Goal: Transaction & Acquisition: Purchase product/service

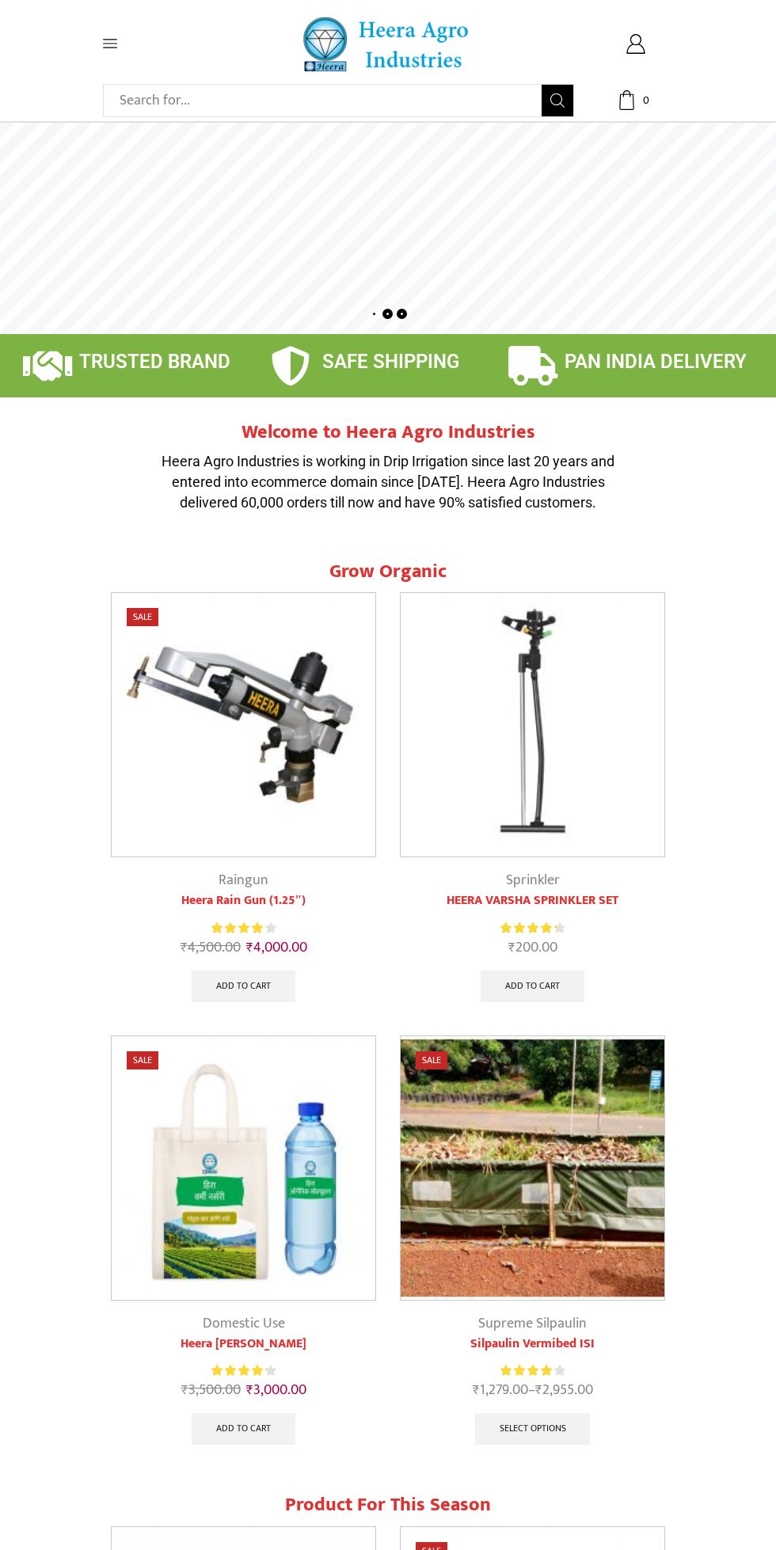
click at [103, 46] on icon at bounding box center [110, 43] width 14 height 14
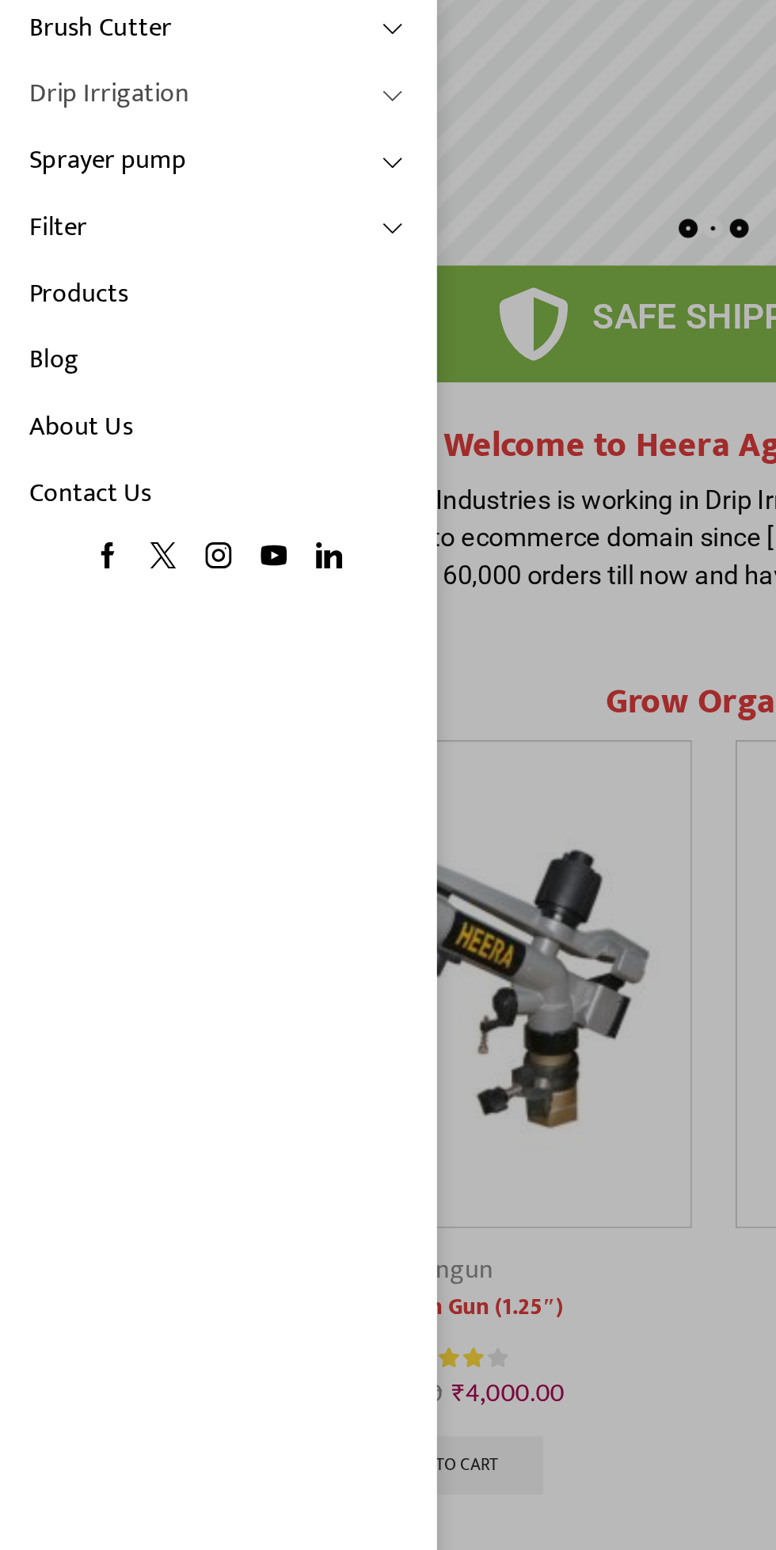
click at [215, 241] on span at bounding box center [214, 241] width 14 height 14
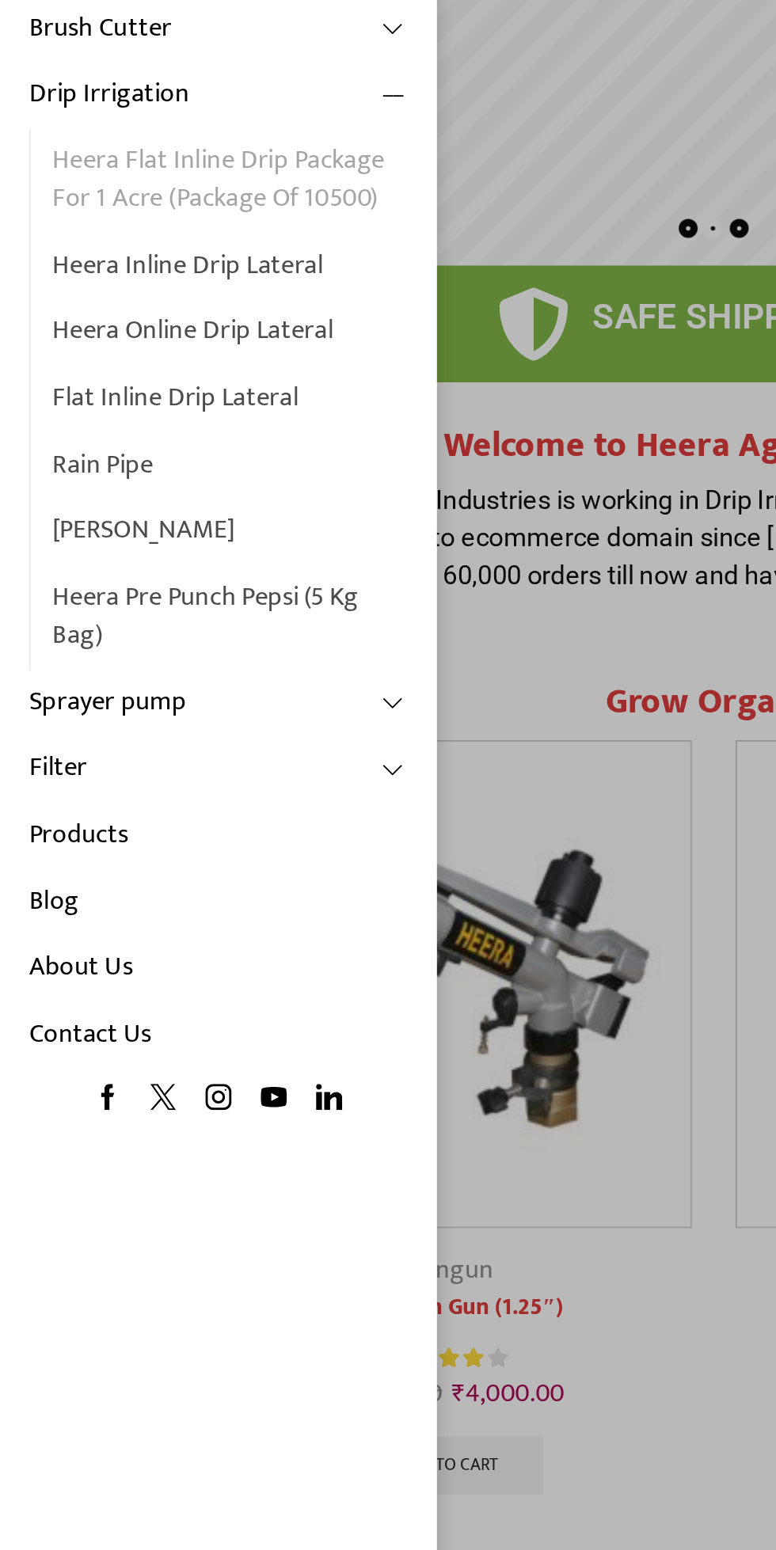
click at [192, 283] on link "Heera Flat Inline Drip Package For 1 Acre (Package of 10500)" at bounding box center [125, 288] width 193 height 56
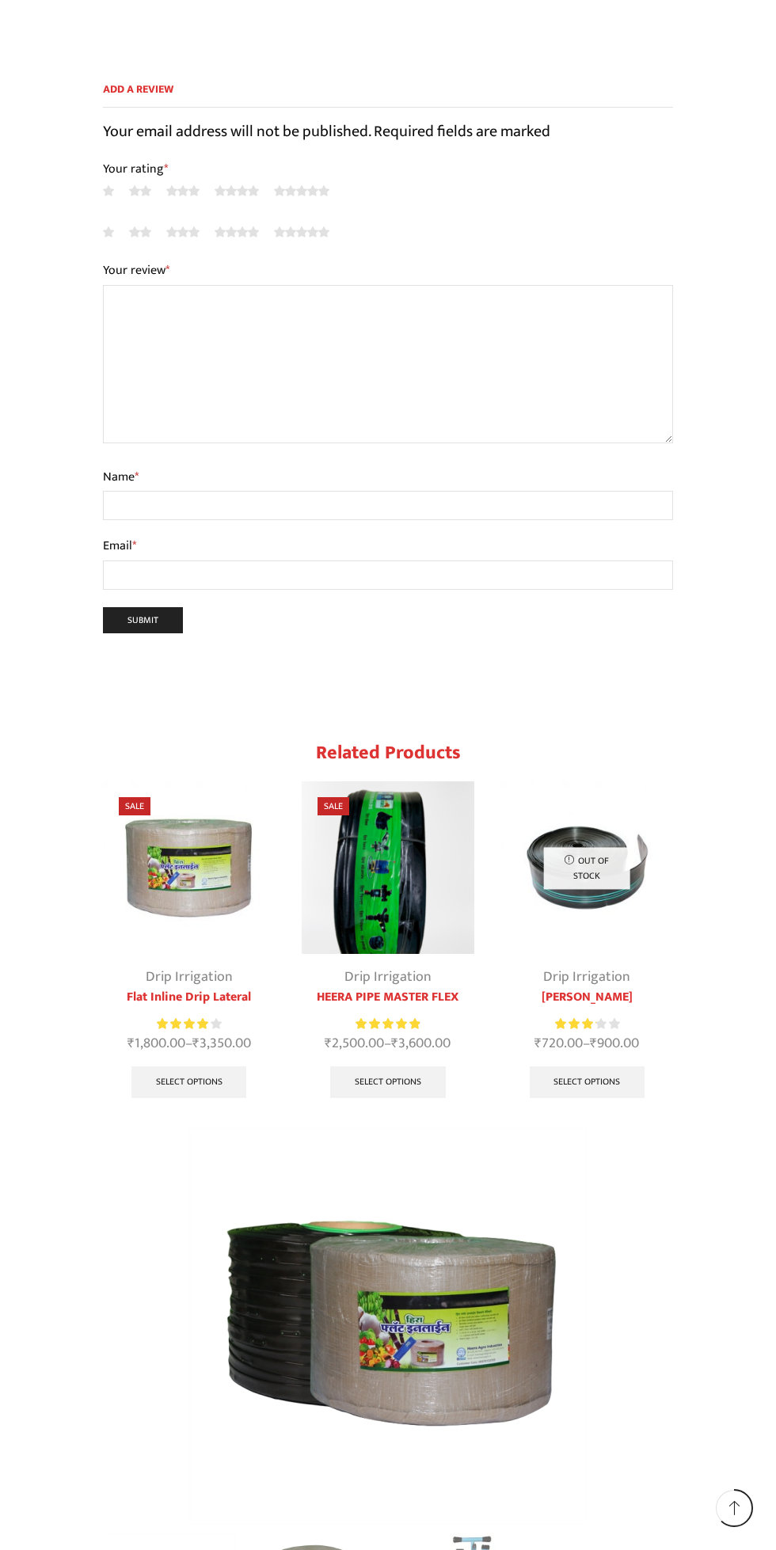
scroll to position [9960, 0]
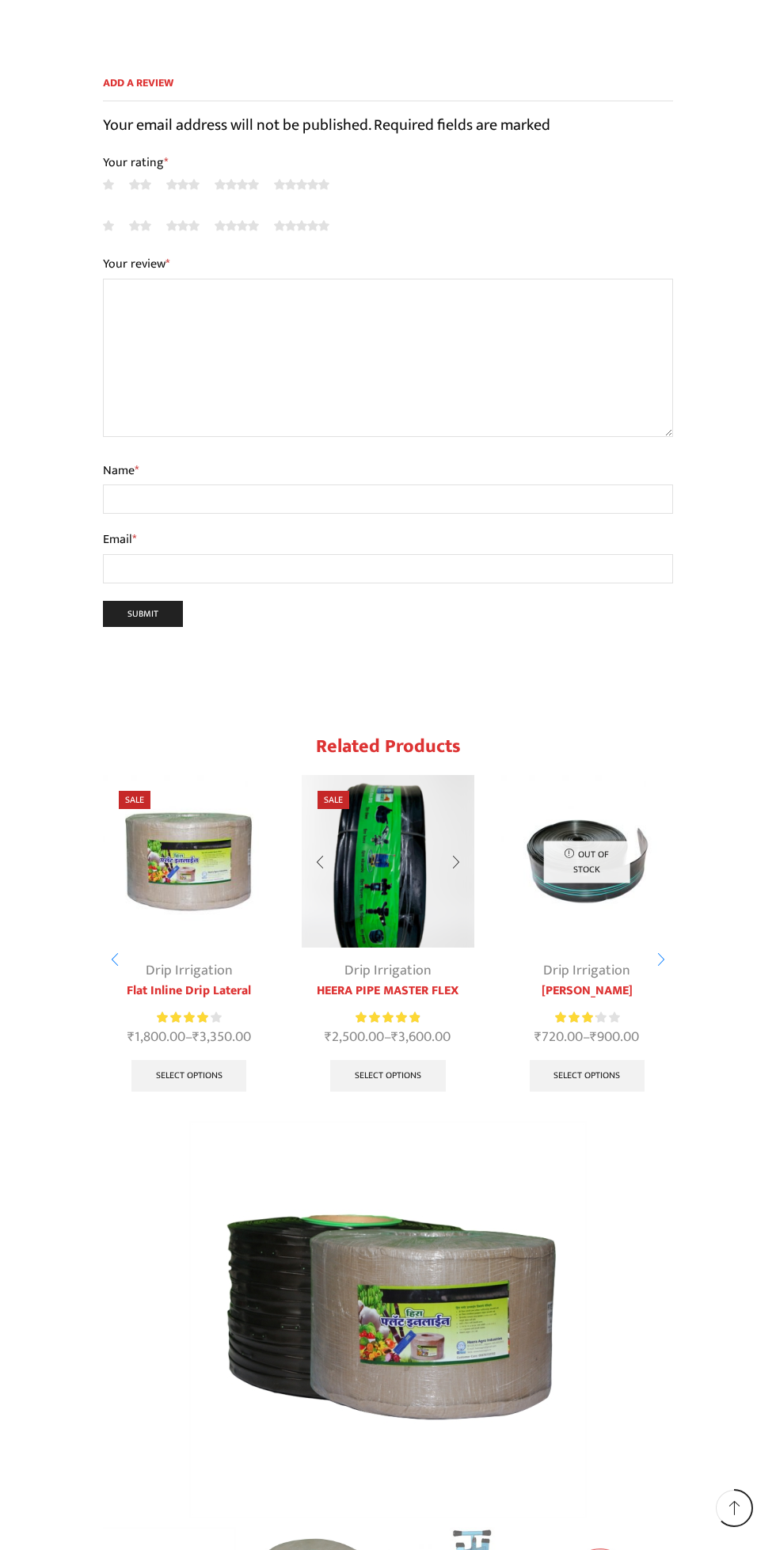
click at [431, 775] on img "2 / 10" at bounding box center [388, 861] width 172 height 172
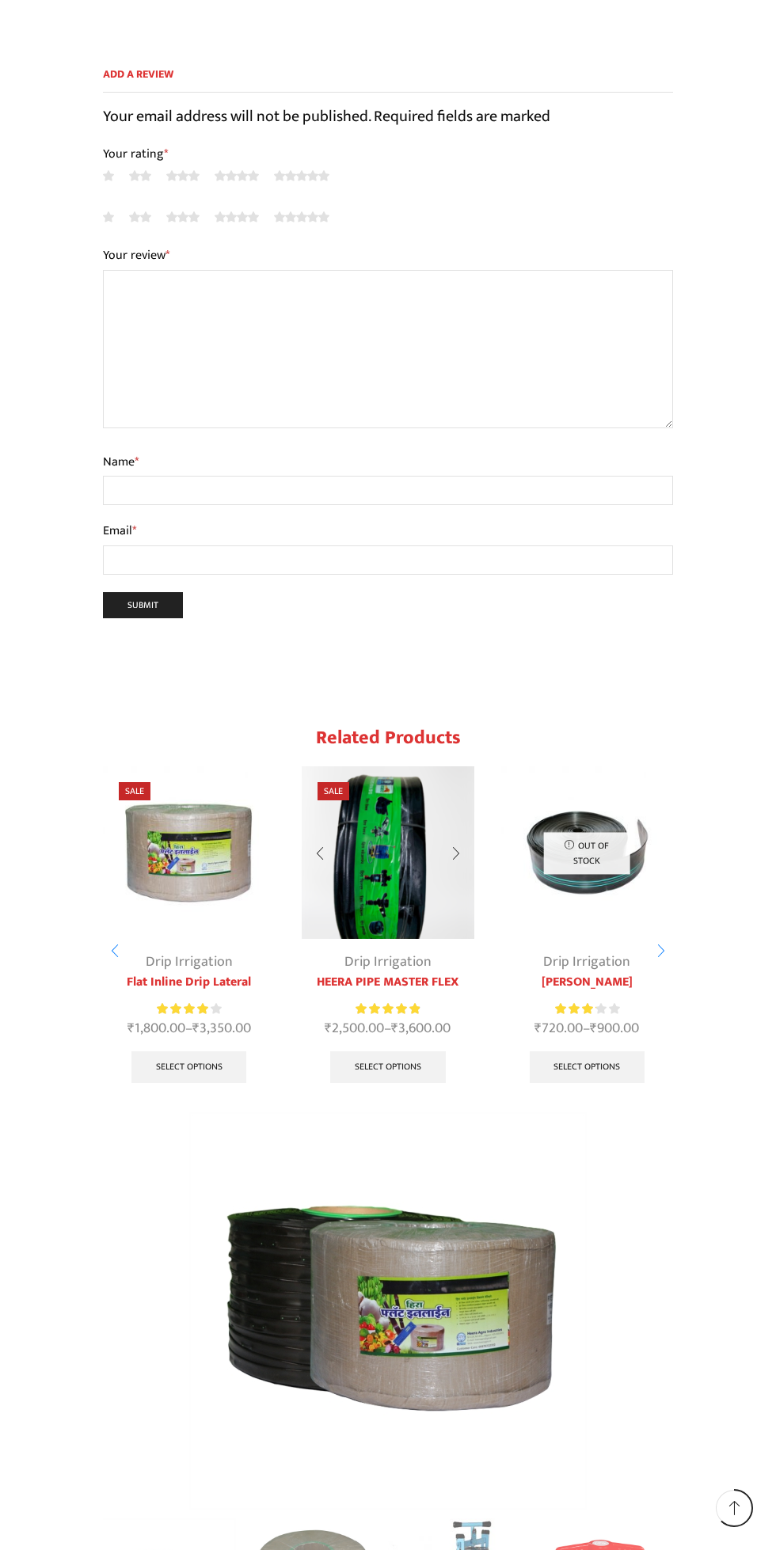
scroll to position [10070, 0]
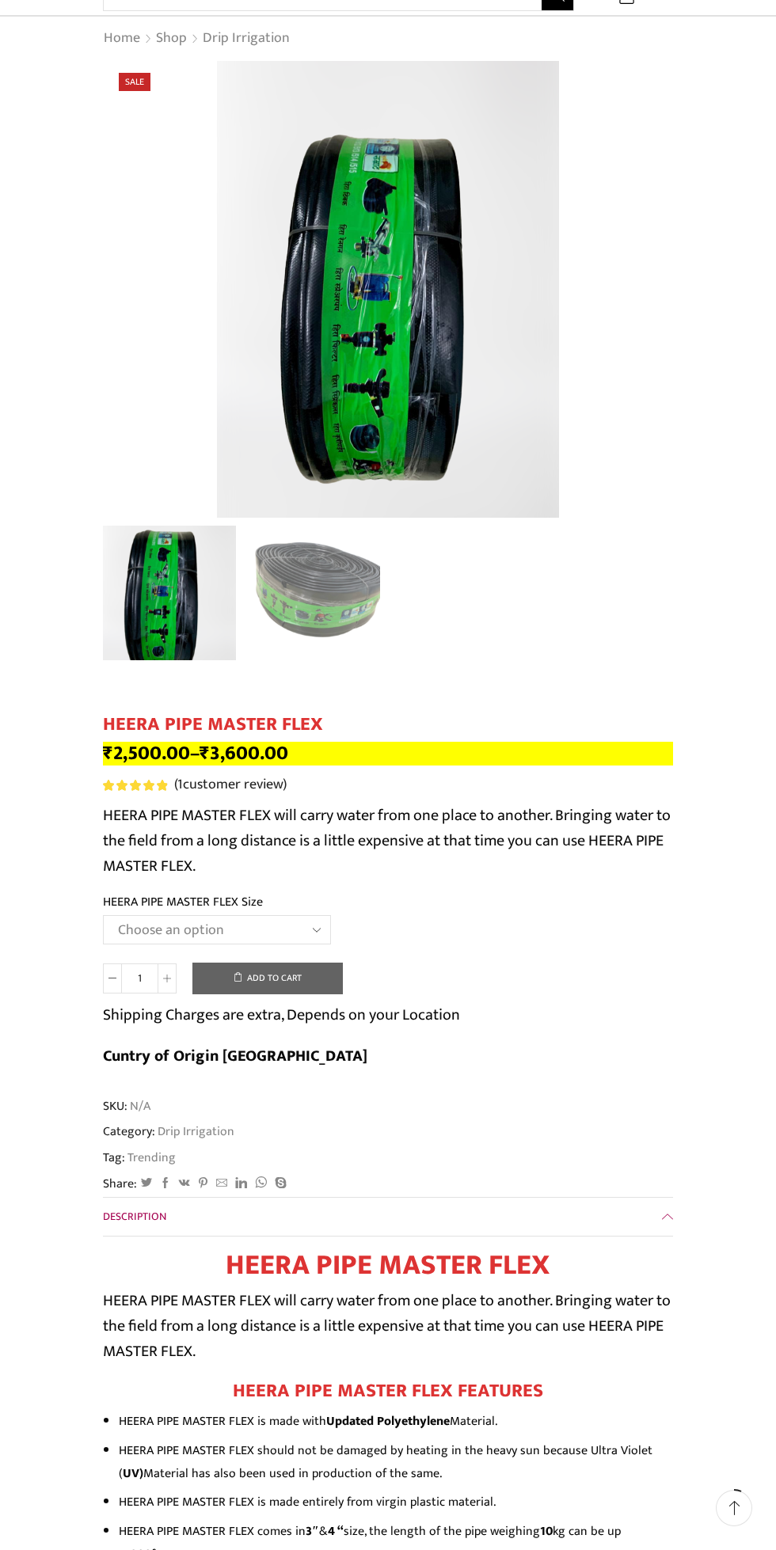
scroll to position [100, 0]
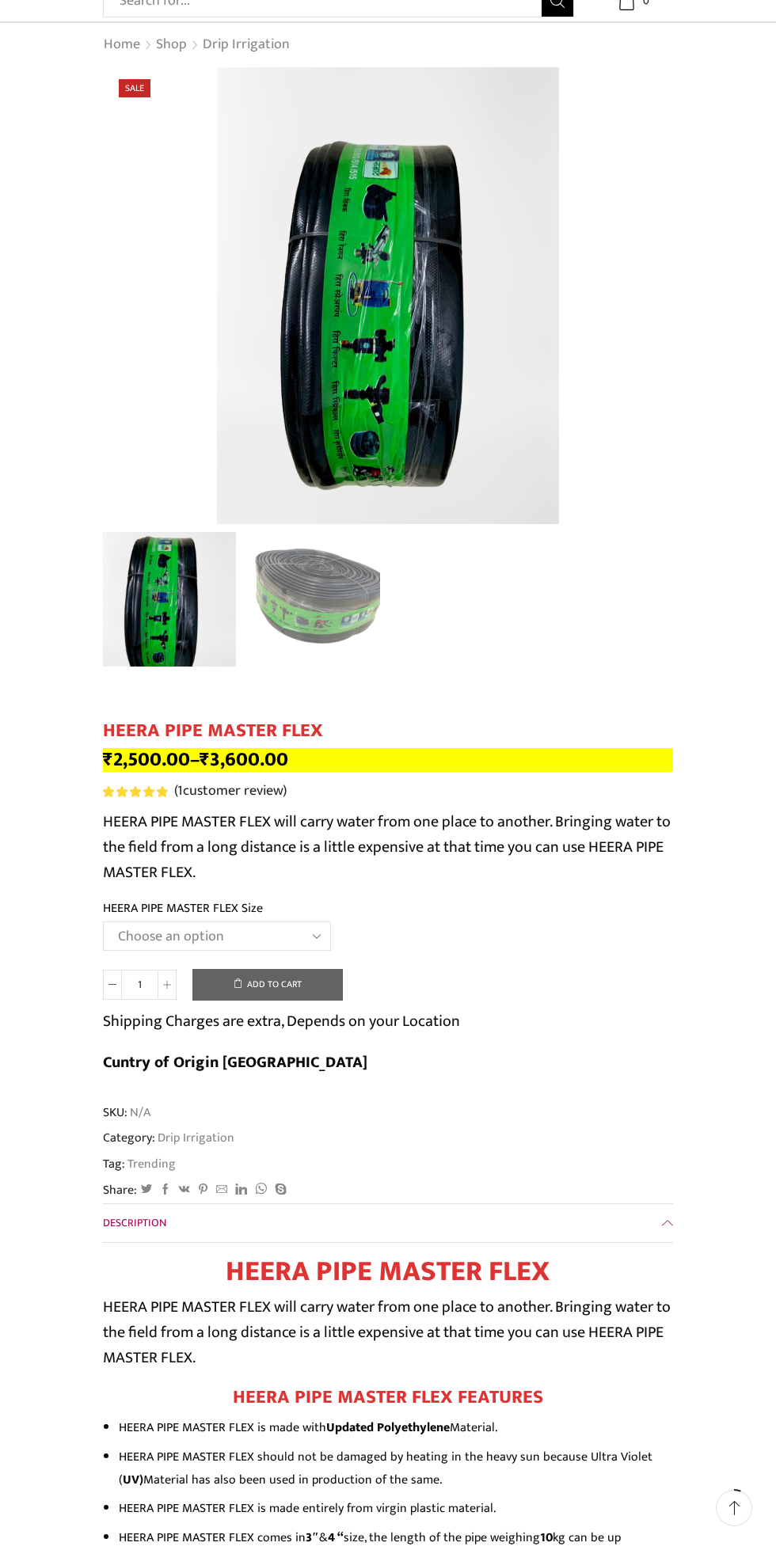
click at [312, 937] on select "Choose an option HEERA PIPE MASTER FLEX 3″ HEERA PIPE MASTER FLEX 4″" at bounding box center [217, 936] width 228 height 29
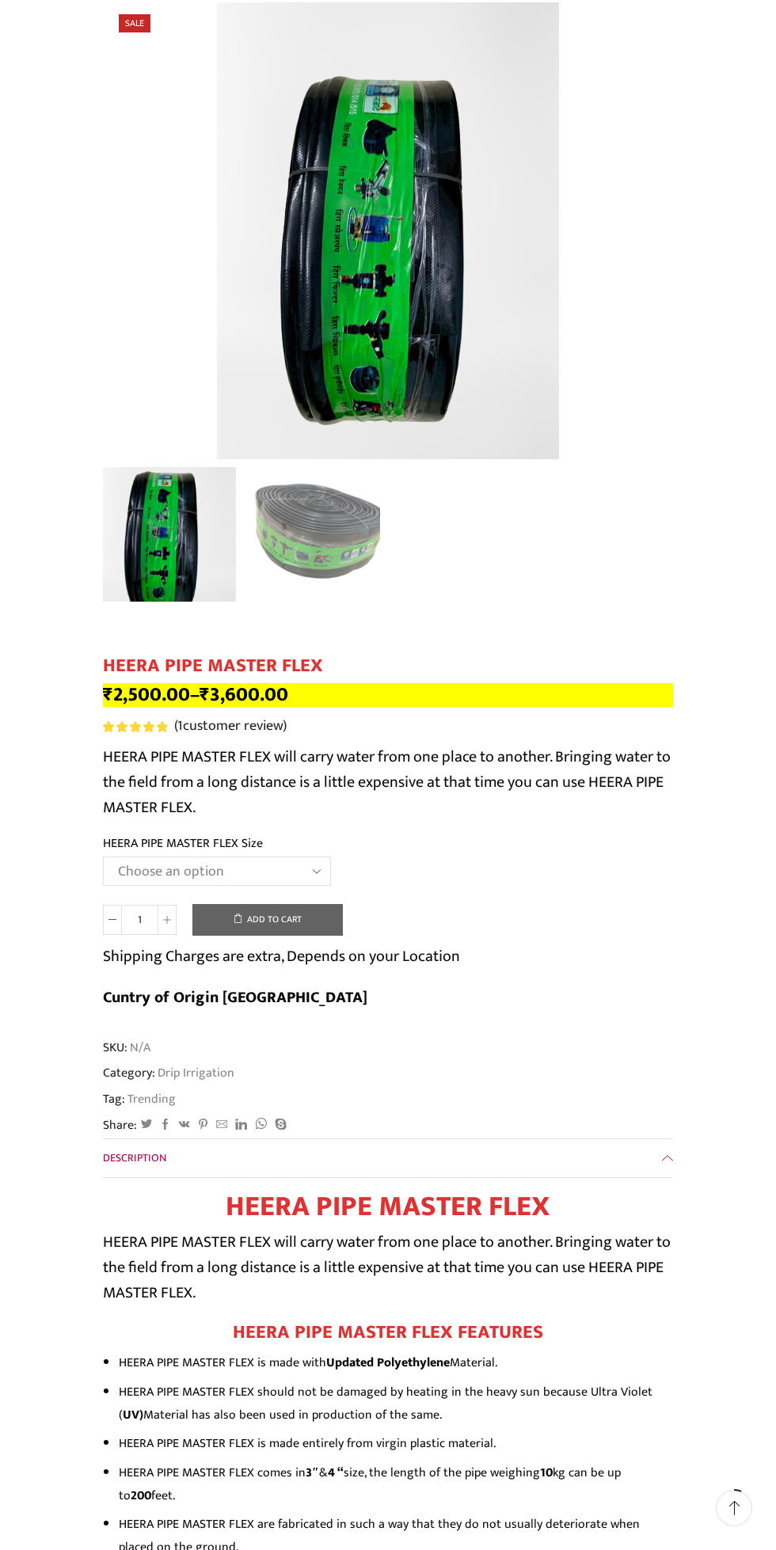
scroll to position [211, 0]
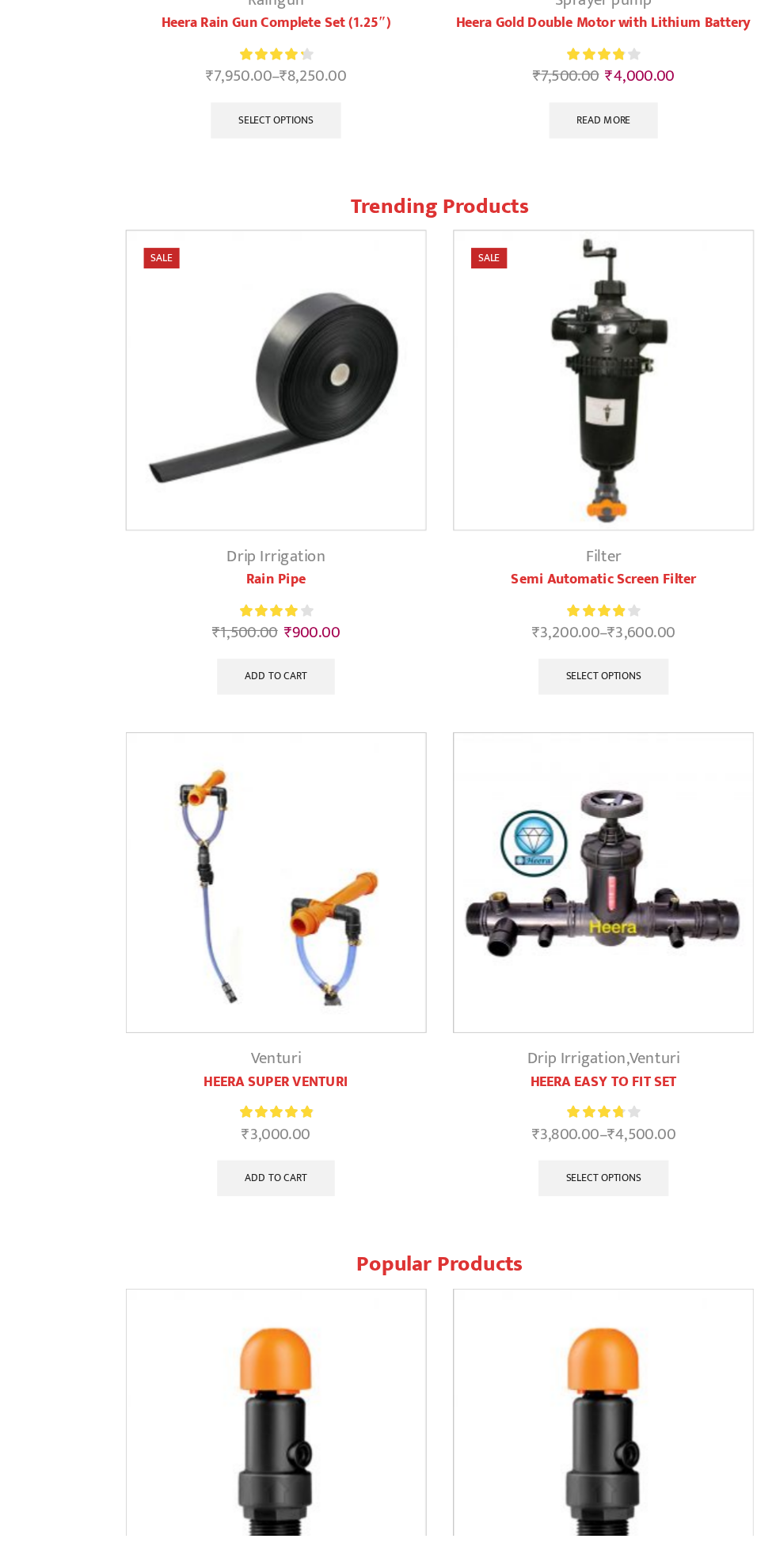
scroll to position [2236, 0]
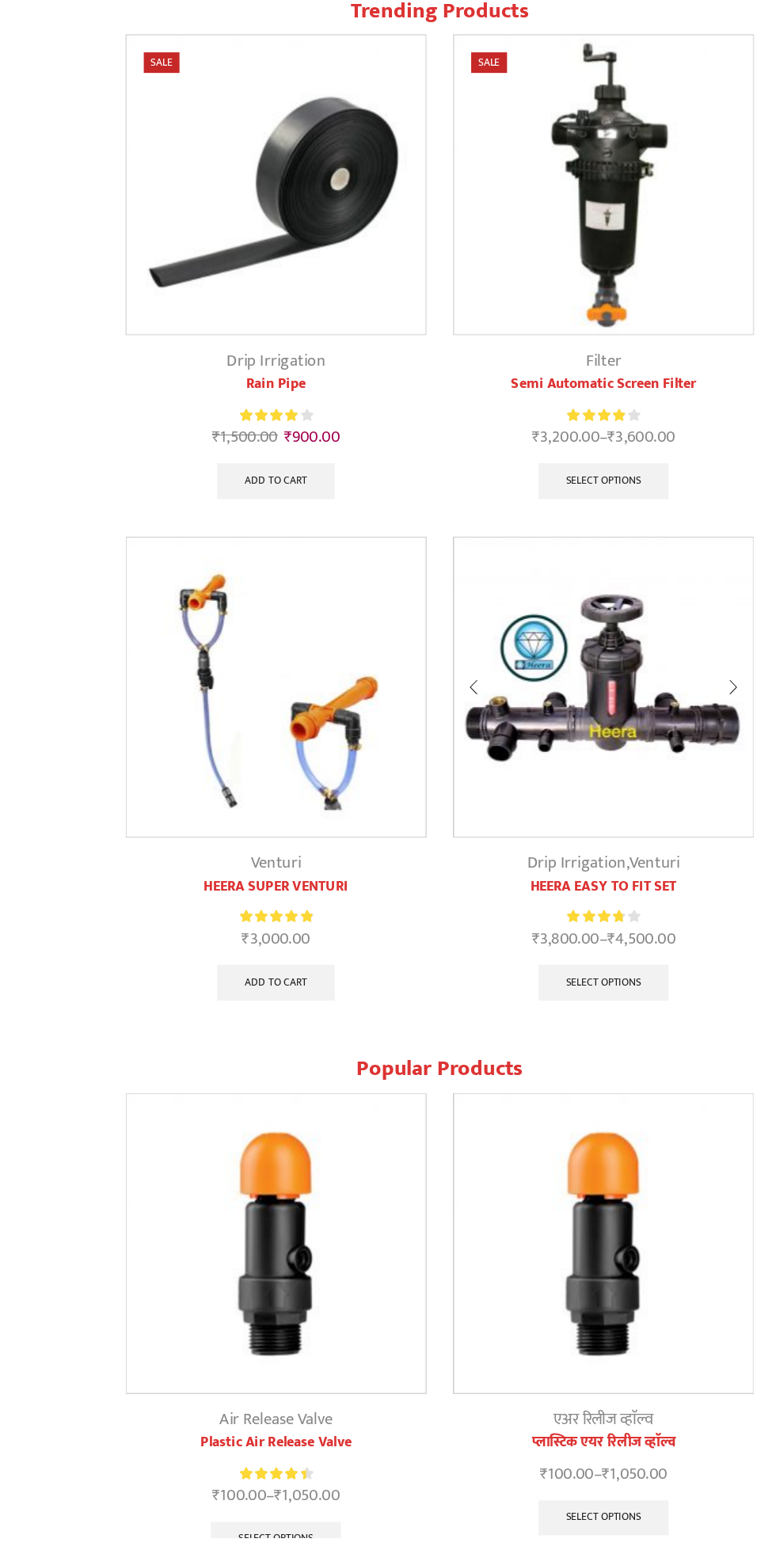
click at [561, 769] on img at bounding box center [533, 800] width 264 height 264
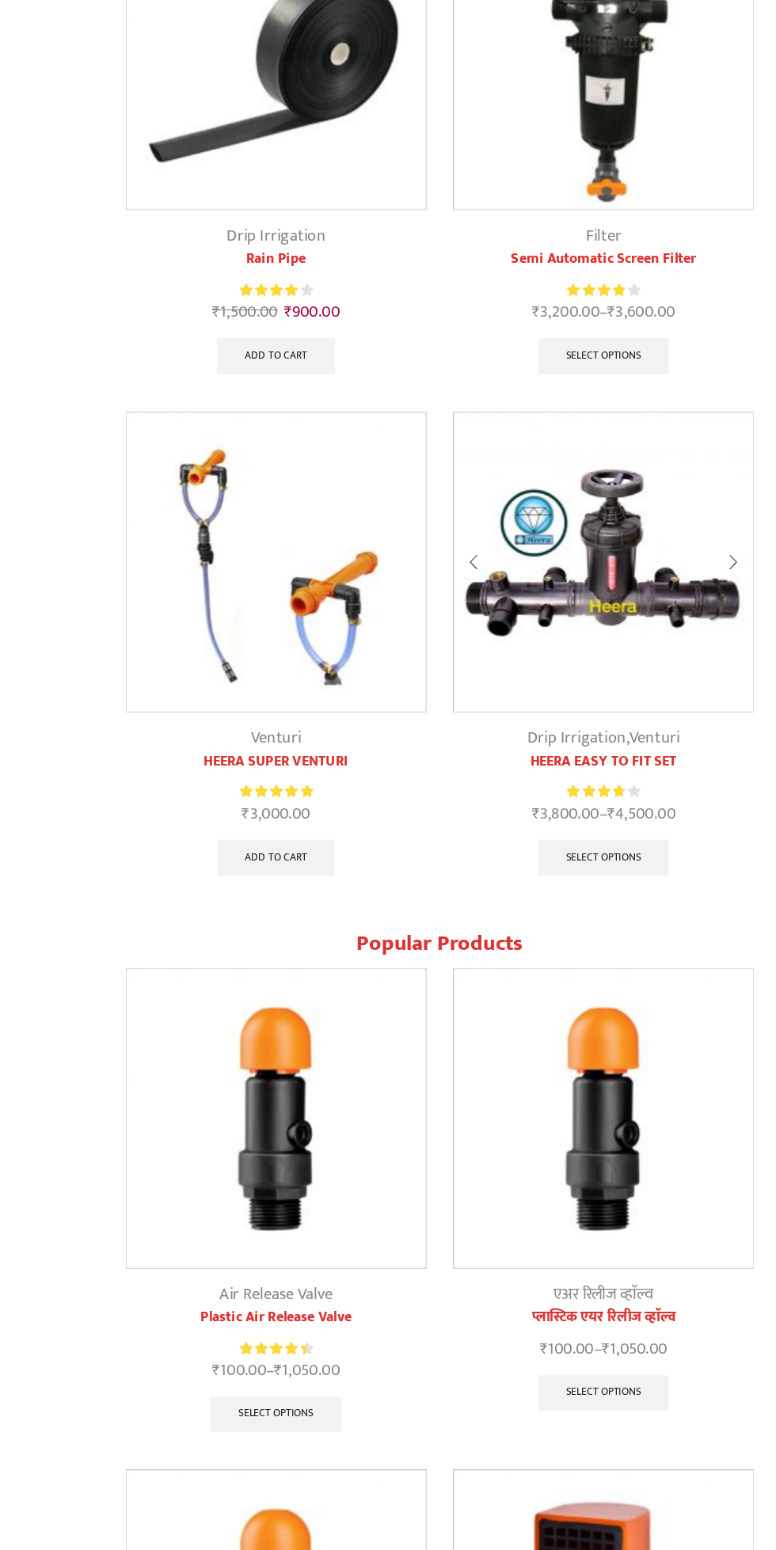
scroll to position [2357, 0]
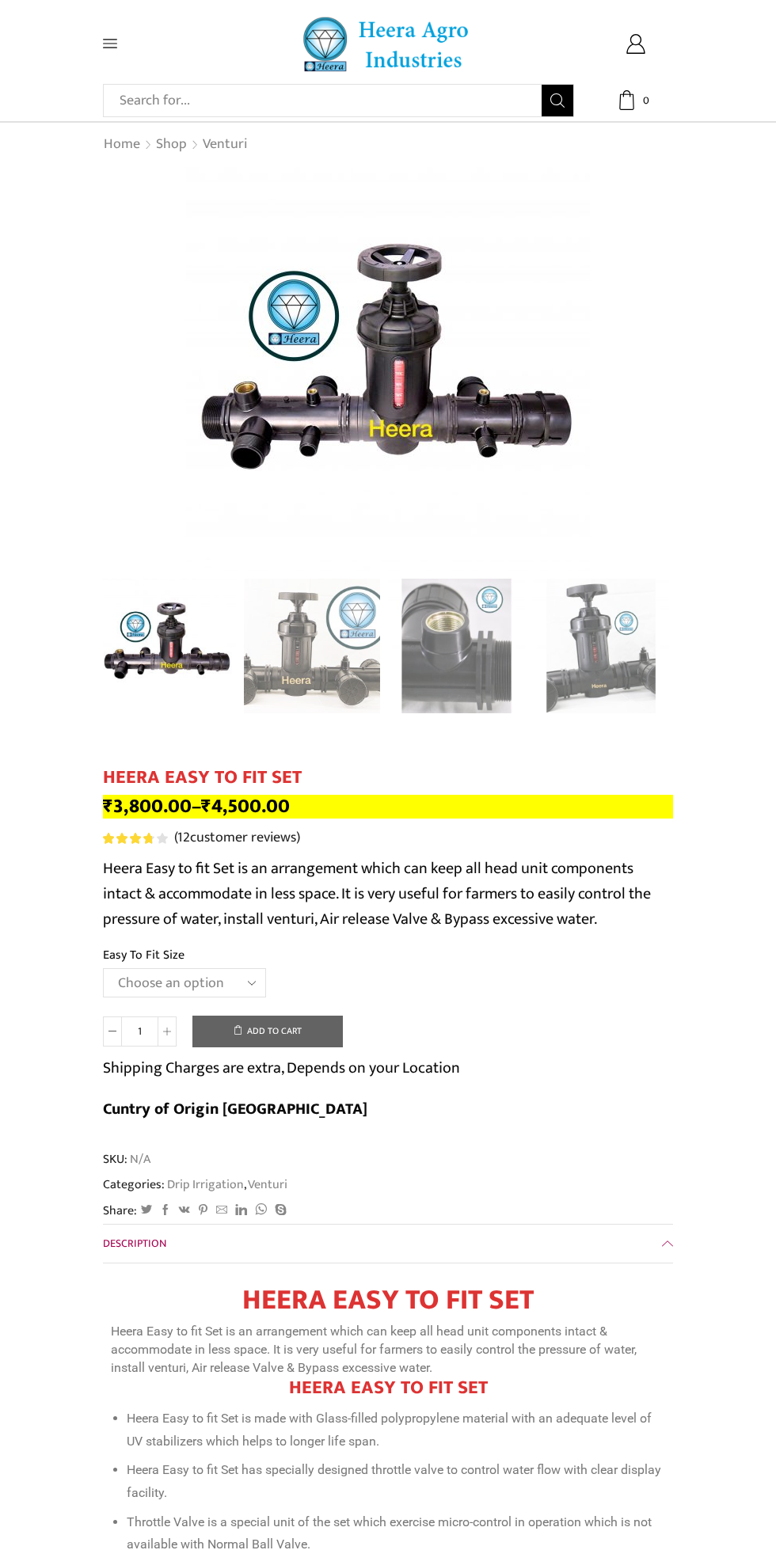
click at [222, 986] on select "Choose an option 2" Easy To Fit 2.5" Easy To Fit 3" Easy To Fit" at bounding box center [184, 982] width 163 height 29
click at [103, 969] on select "Choose an option 2" Easy To Fit 2.5" Easy To Fit 3" Easy To Fit" at bounding box center [184, 982] width 163 height 29
select select "2" Easy To Fit"
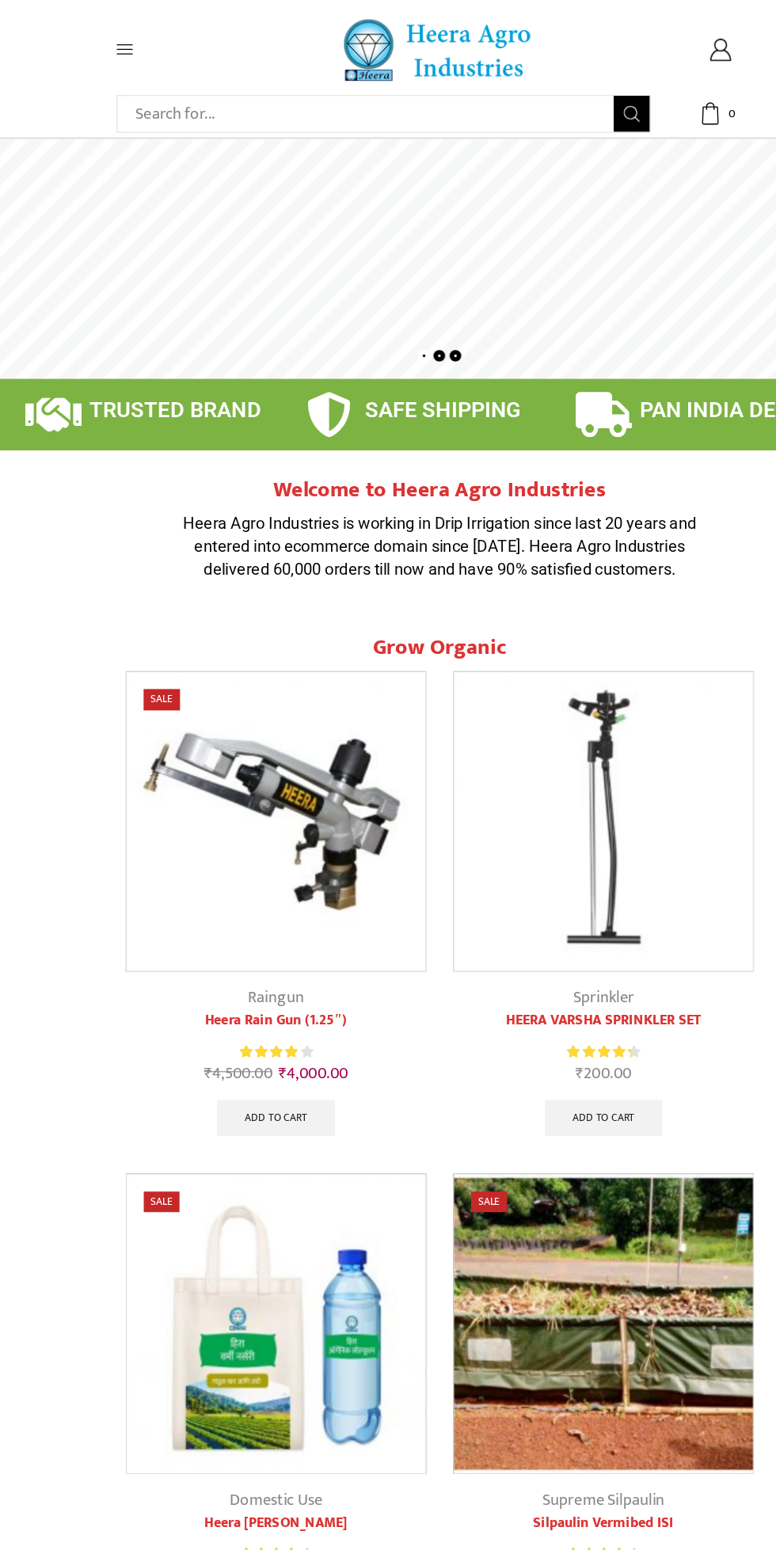
click at [106, 44] on icon at bounding box center [110, 44] width 14 height 9
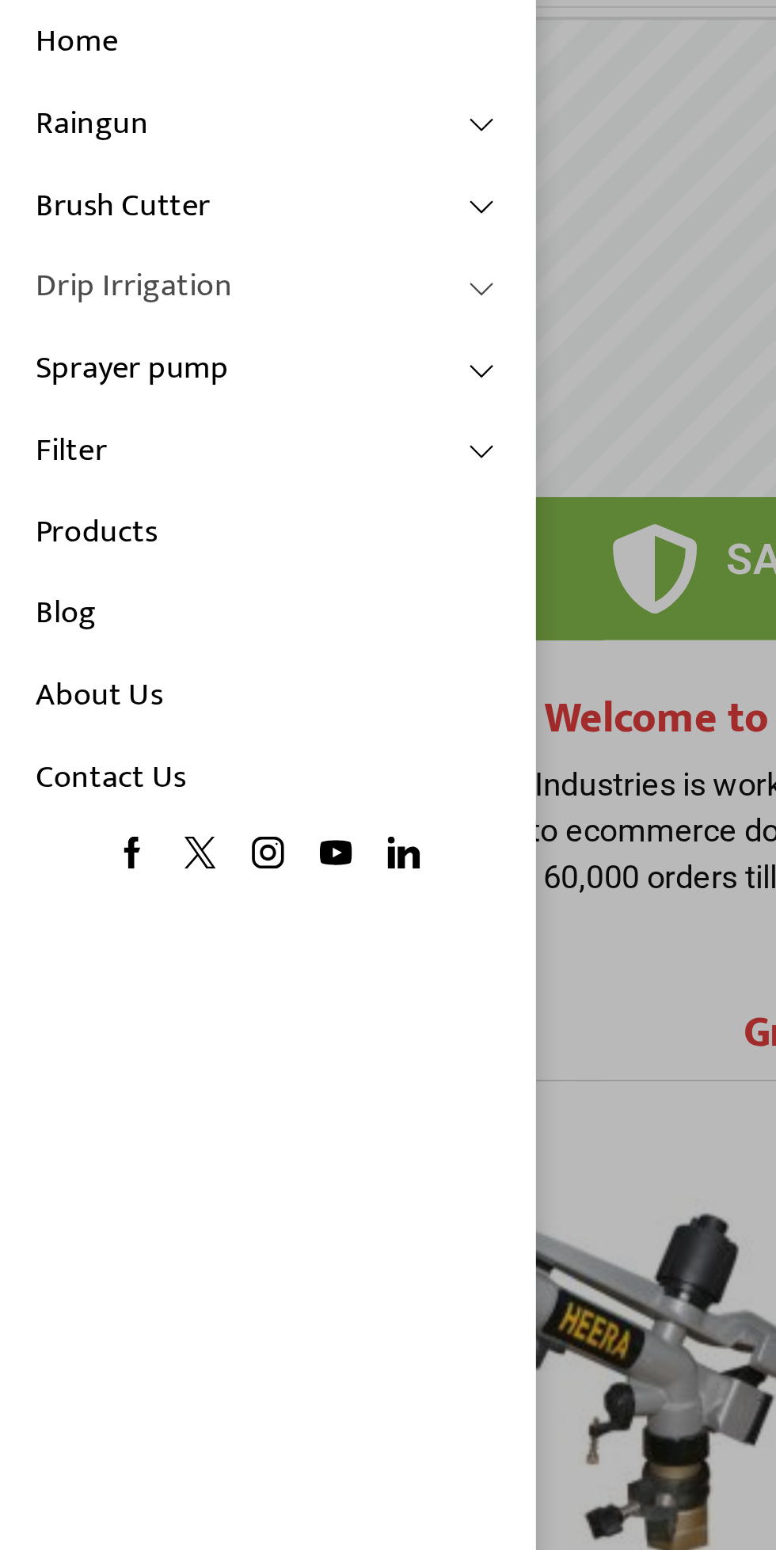
click at [192, 247] on link "Drip Irrigation" at bounding box center [119, 241] width 206 height 36
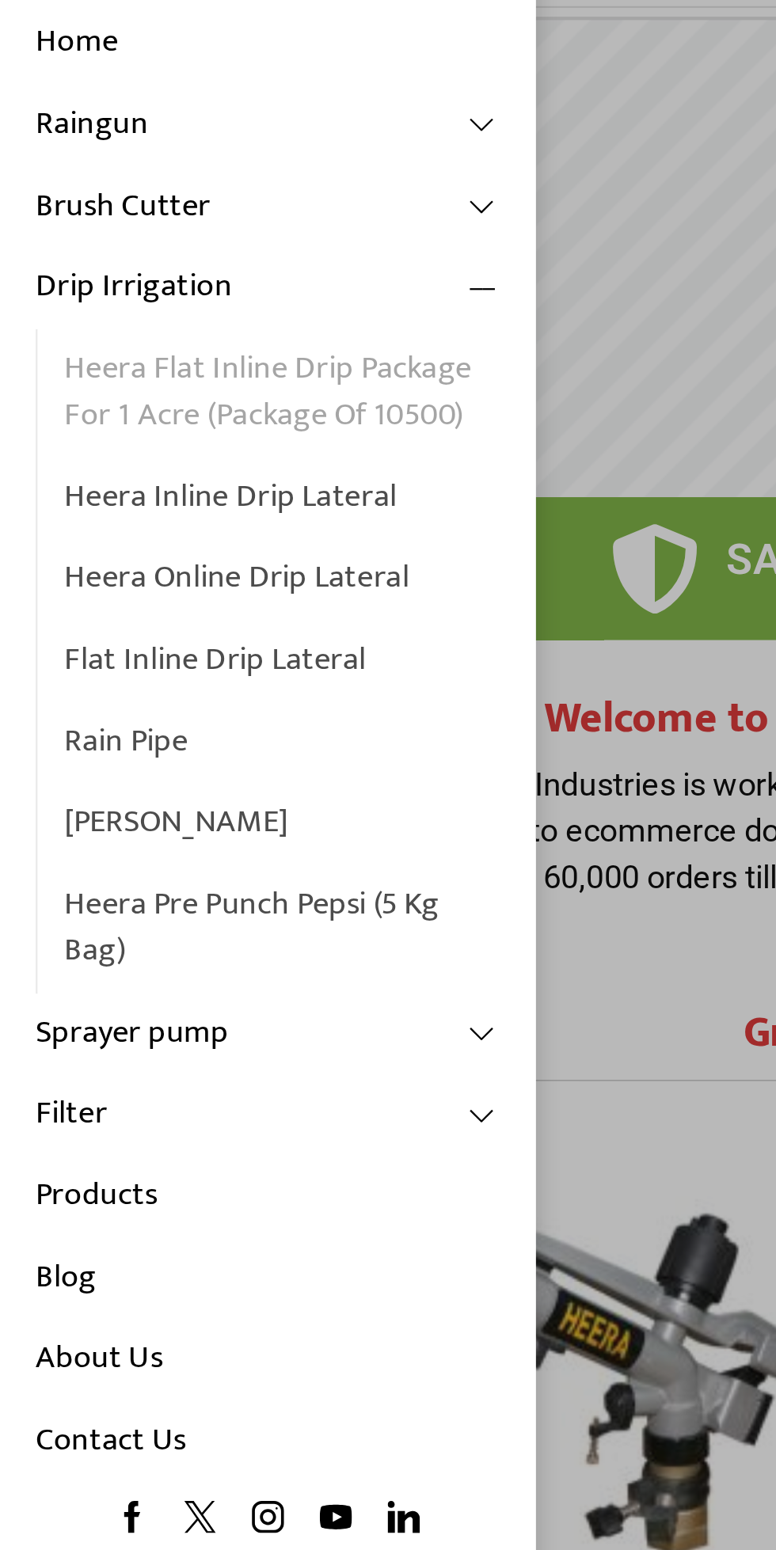
click at [188, 289] on link "Heera Flat Inline Drip Package For 1 Acre (Package of 10500)" at bounding box center [125, 288] width 193 height 56
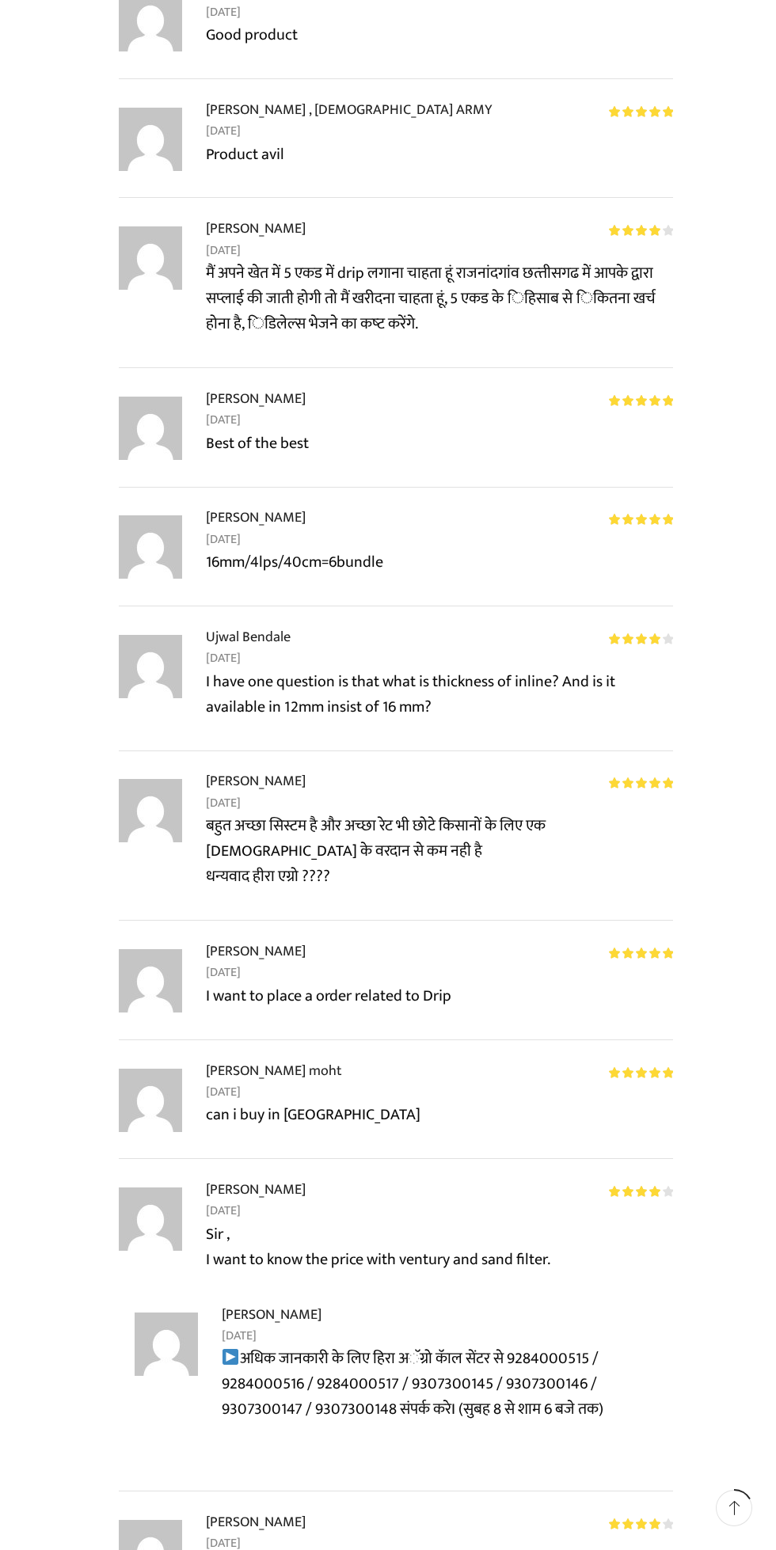
scroll to position [2712, 0]
